Goal: Task Accomplishment & Management: Manage account settings

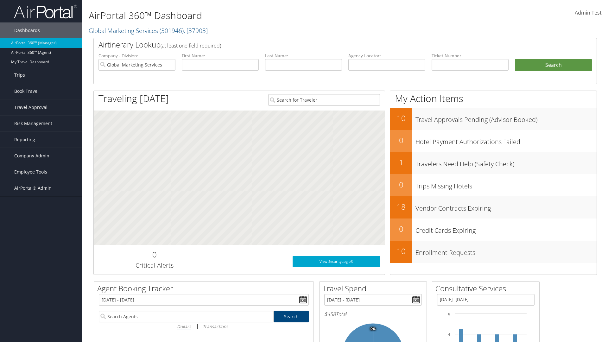
click at [41, 156] on span "Company Admin" at bounding box center [31, 156] width 35 height 16
click at [41, 240] on link "Forms Of Payment" at bounding box center [41, 244] width 82 height 9
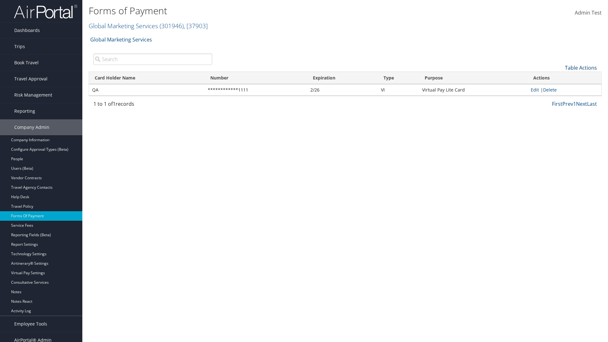
click at [580, 67] on link "Table Actions" at bounding box center [581, 67] width 32 height 7
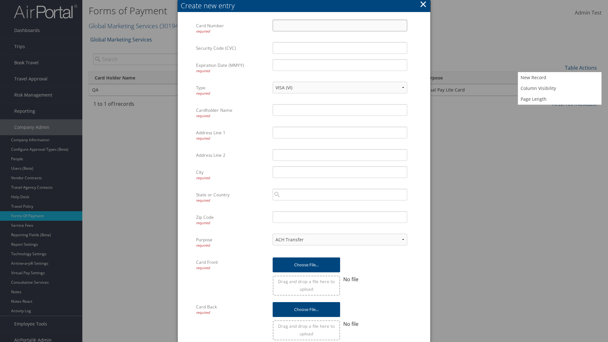
click at [340, 25] on input "Card Number required" at bounding box center [339, 26] width 134 height 12
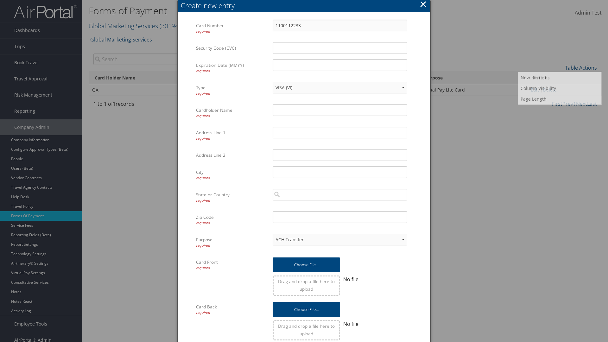
type input "1100112233"
click at [340, 65] on input "Expiration Date (MMYY) required" at bounding box center [339, 65] width 134 height 12
type input "1245"
click at [340, 110] on input "Cardholder Name required" at bounding box center [339, 110] width 134 height 12
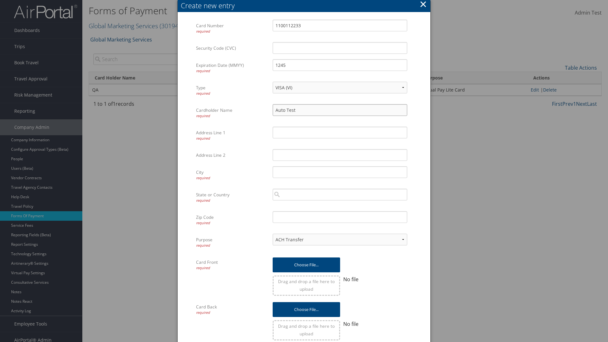
type input "Auto Test"
click at [340, 132] on input "Address Line 1 required" at bounding box center [339, 133] width 134 height 12
type input "UTAH"
click at [340, 172] on input "City required" at bounding box center [339, 172] width 134 height 12
type input "SALT LAKE CITY"
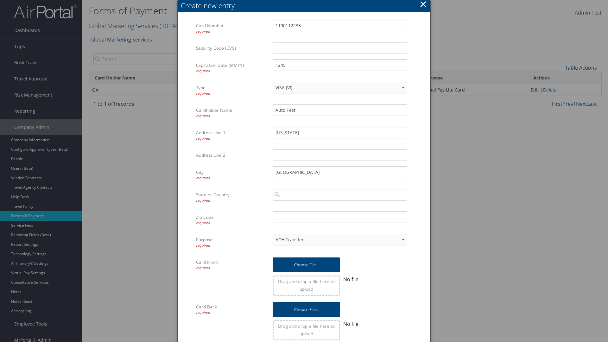
click at [340, 194] on input "search" at bounding box center [339, 195] width 134 height 12
type input "United States of America"
click at [340, 217] on input "Zip Code required" at bounding box center [339, 217] width 134 height 12
type input "84011"
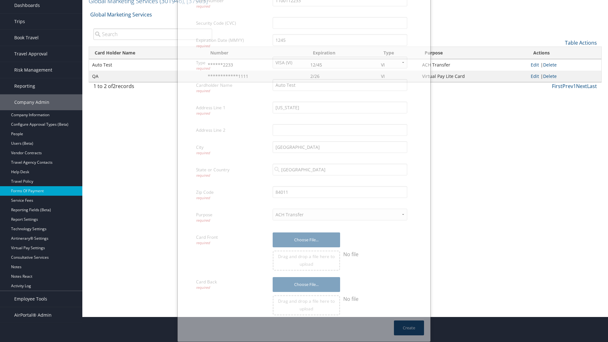
scroll to position [6, 0]
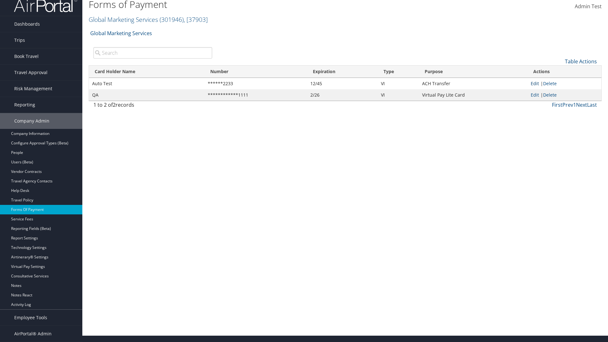
click at [534, 83] on link "Edit" at bounding box center [534, 83] width 8 height 6
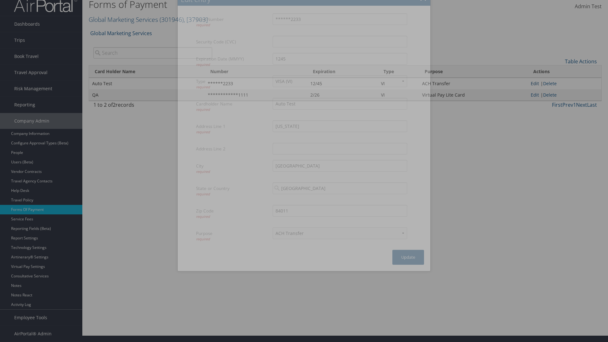
select select "14"
click at [408, 257] on button "Update" at bounding box center [408, 257] width 32 height 15
